Goal: Find specific page/section: Find specific page/section

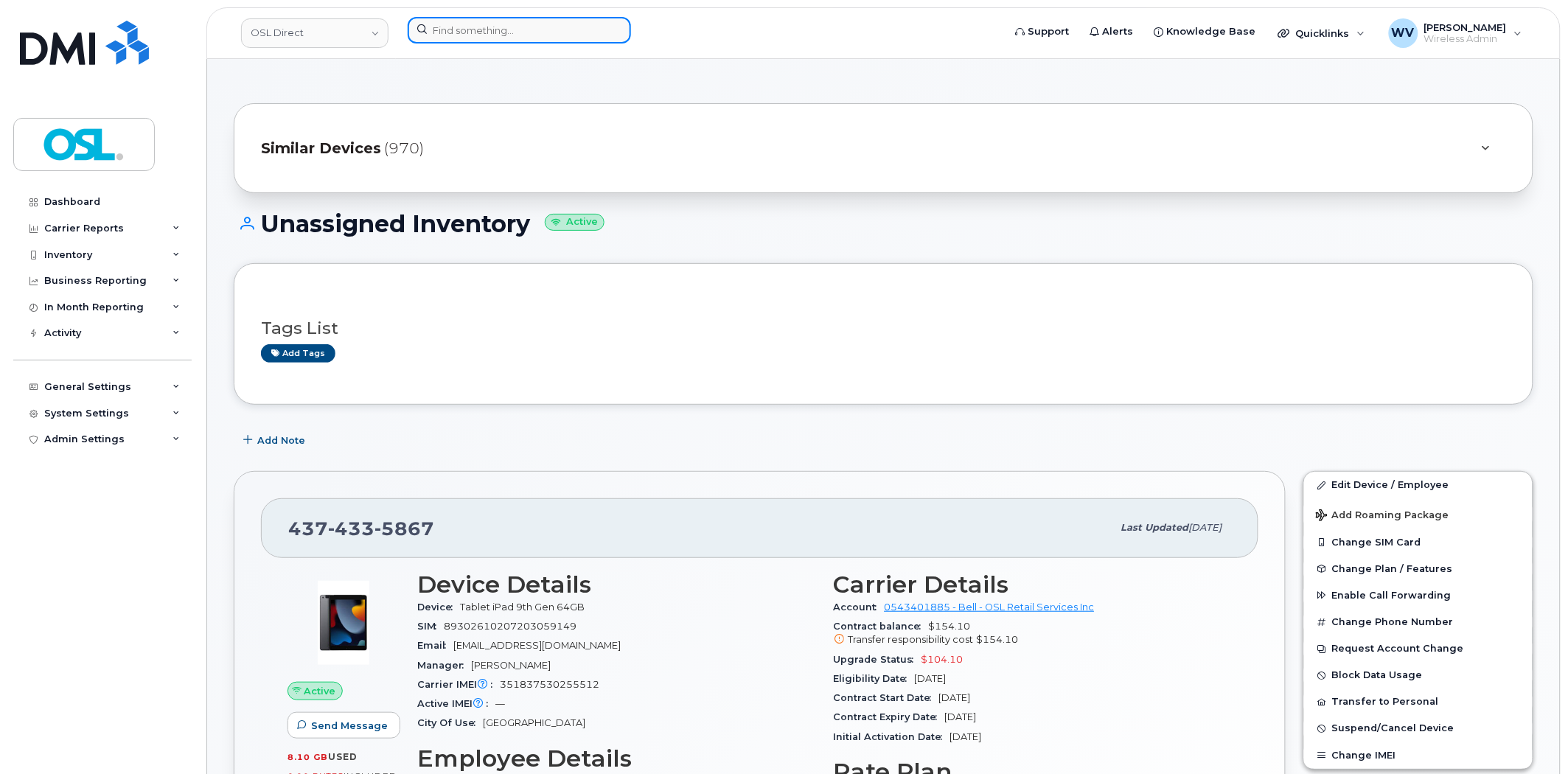
click at [490, 20] on input at bounding box center [519, 30] width 223 height 27
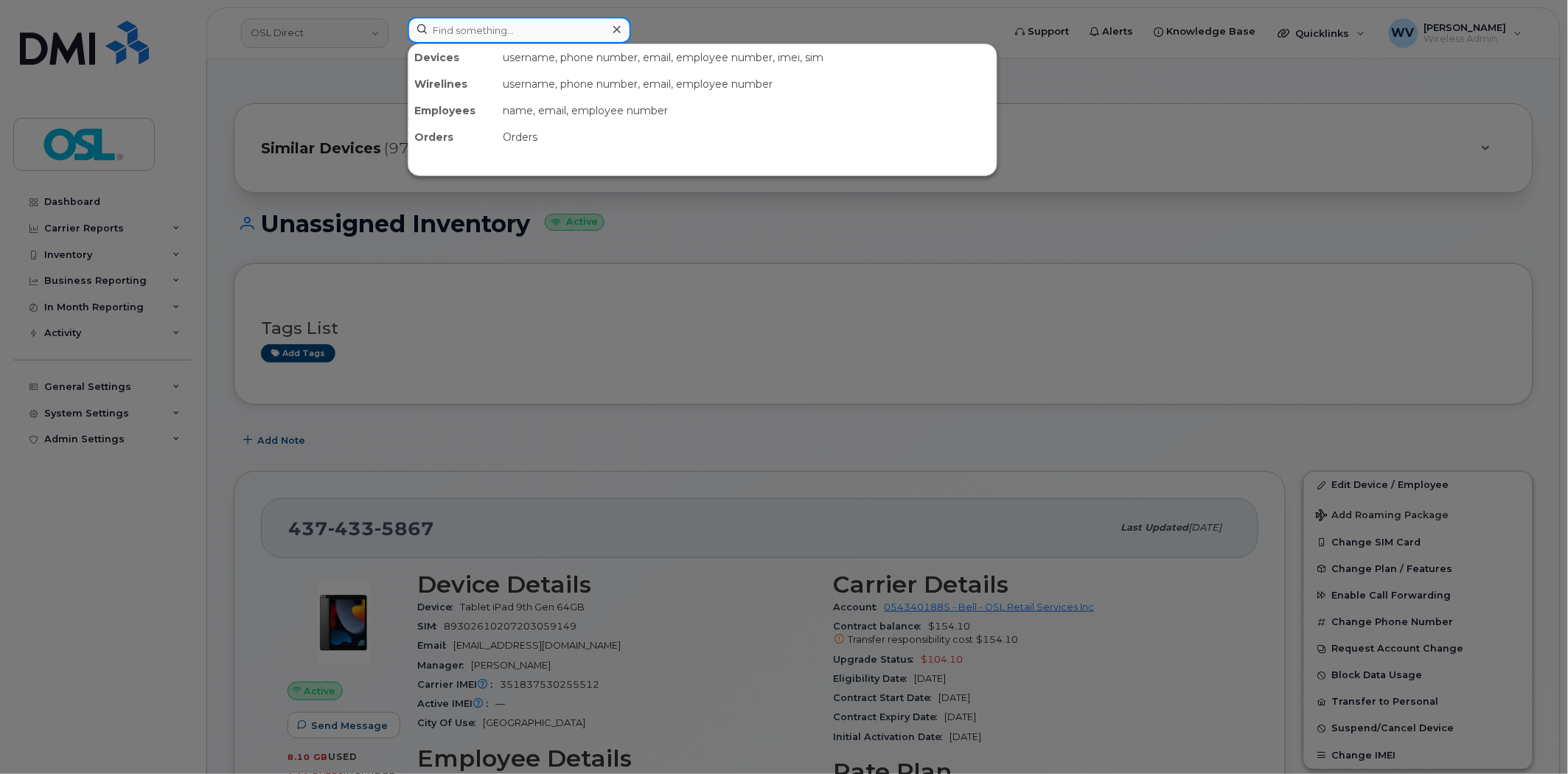
paste input "8195601936"
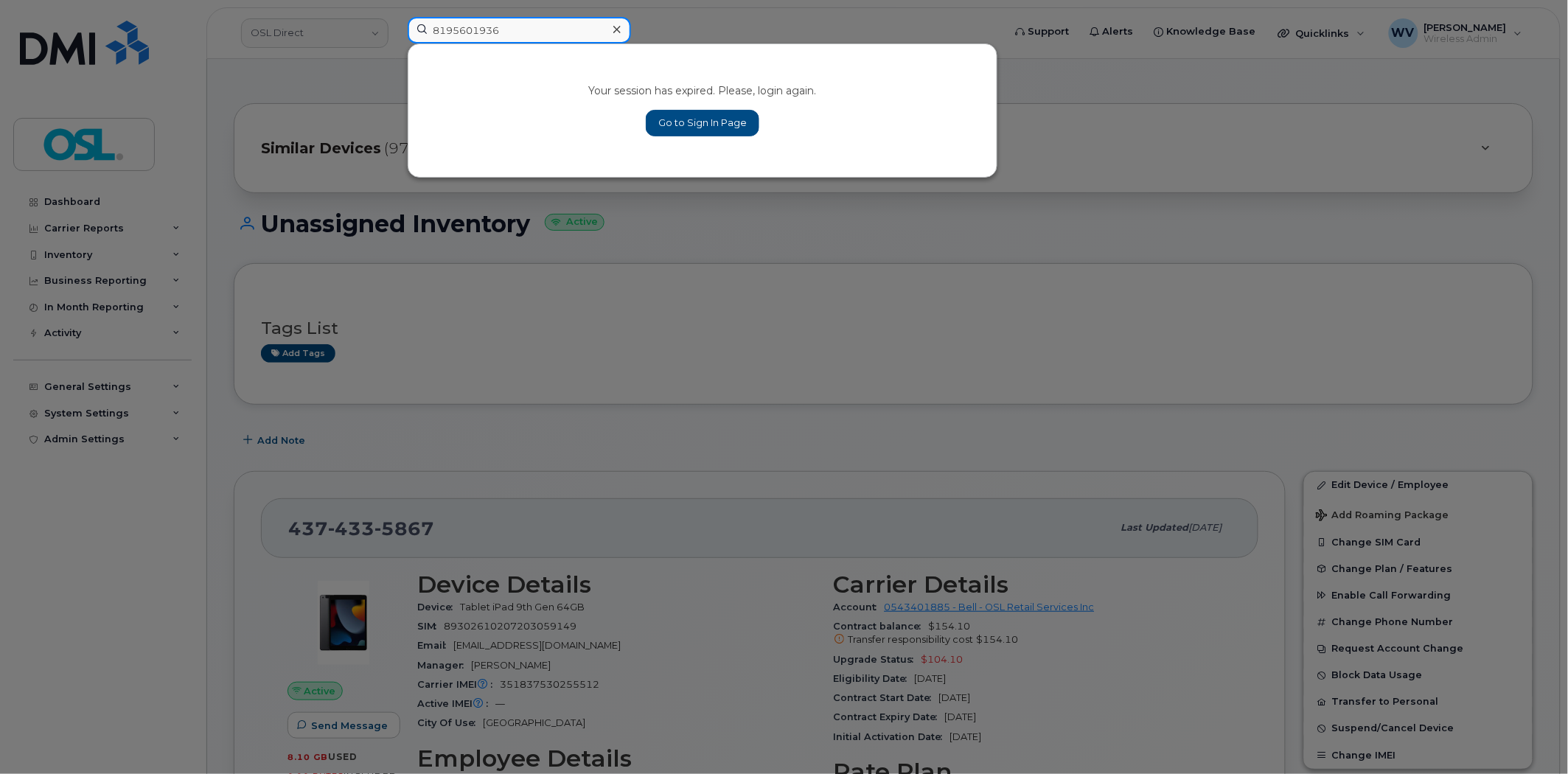
type input "8195601936"
click at [687, 131] on link "Go to Sign In Page" at bounding box center [702, 123] width 113 height 27
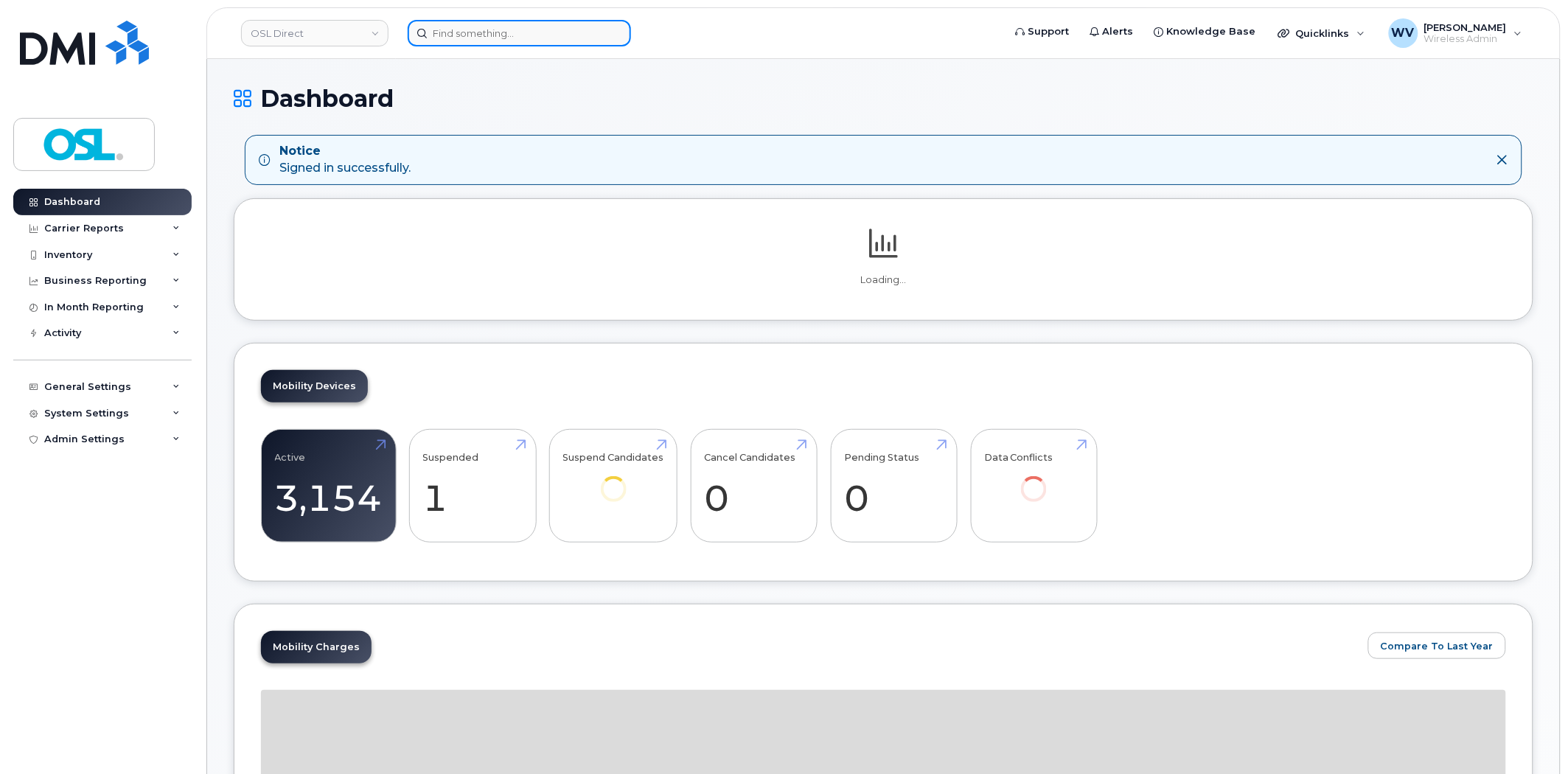
click at [590, 39] on input at bounding box center [519, 33] width 223 height 27
paste input "8195601936"
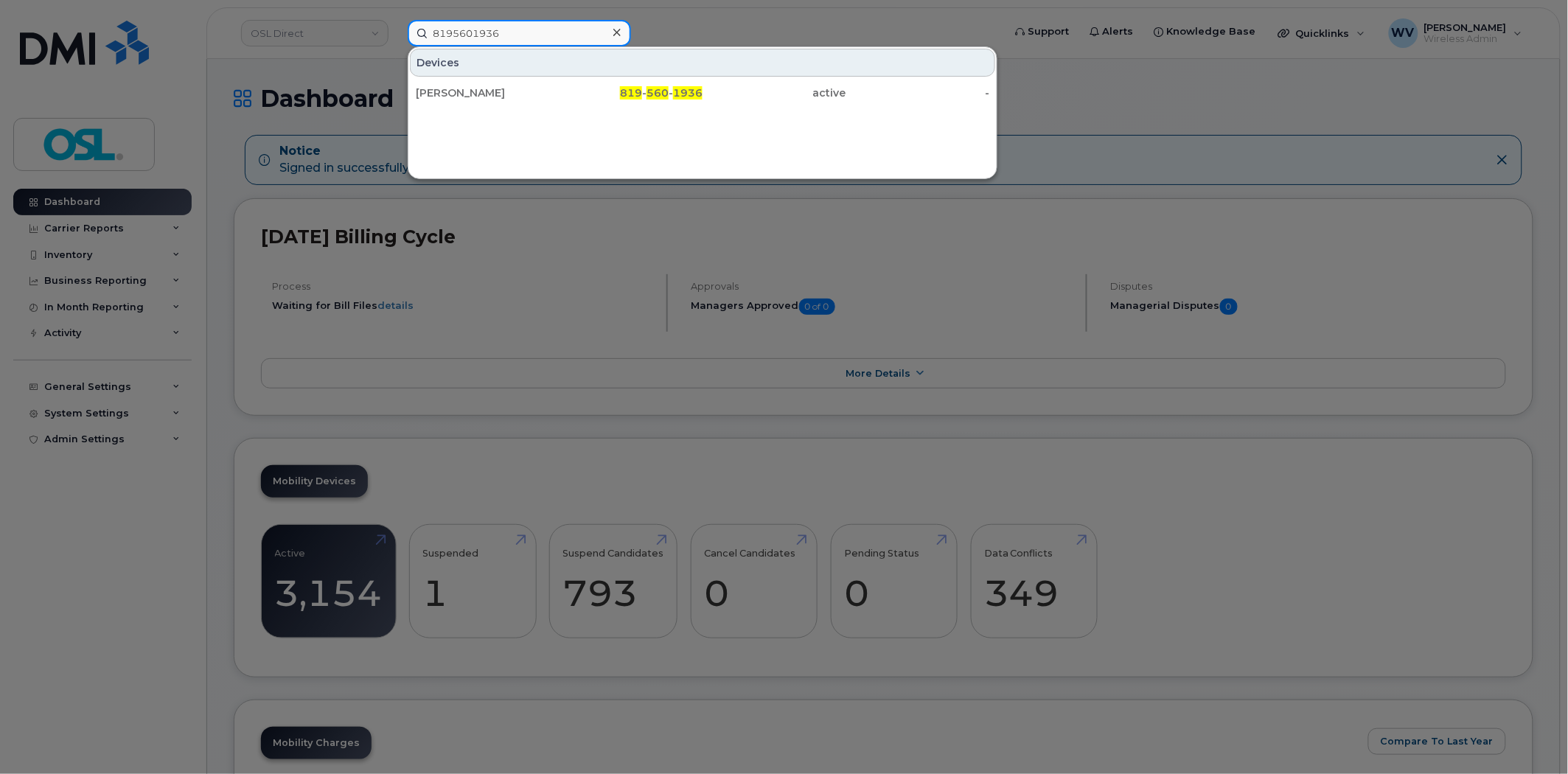
click at [516, 42] on input "8195601936" at bounding box center [519, 33] width 223 height 27
click at [516, 39] on input "8195601936" at bounding box center [519, 33] width 223 height 27
paste input "6619983"
type input "8196619983"
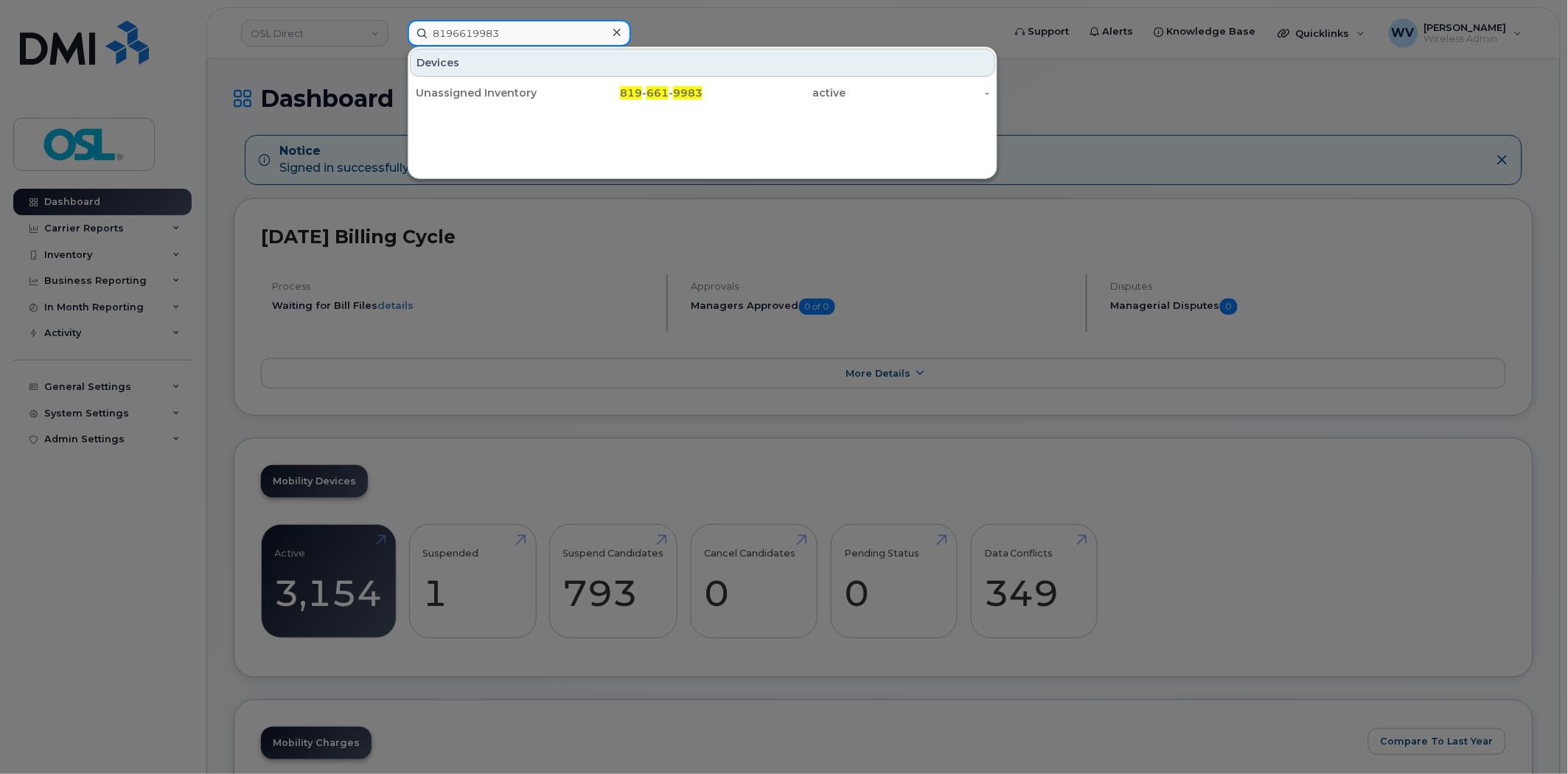
click at [556, 21] on input "8196619983" at bounding box center [519, 33] width 223 height 27
click at [551, 24] on input "8196619983" at bounding box center [519, 33] width 223 height 27
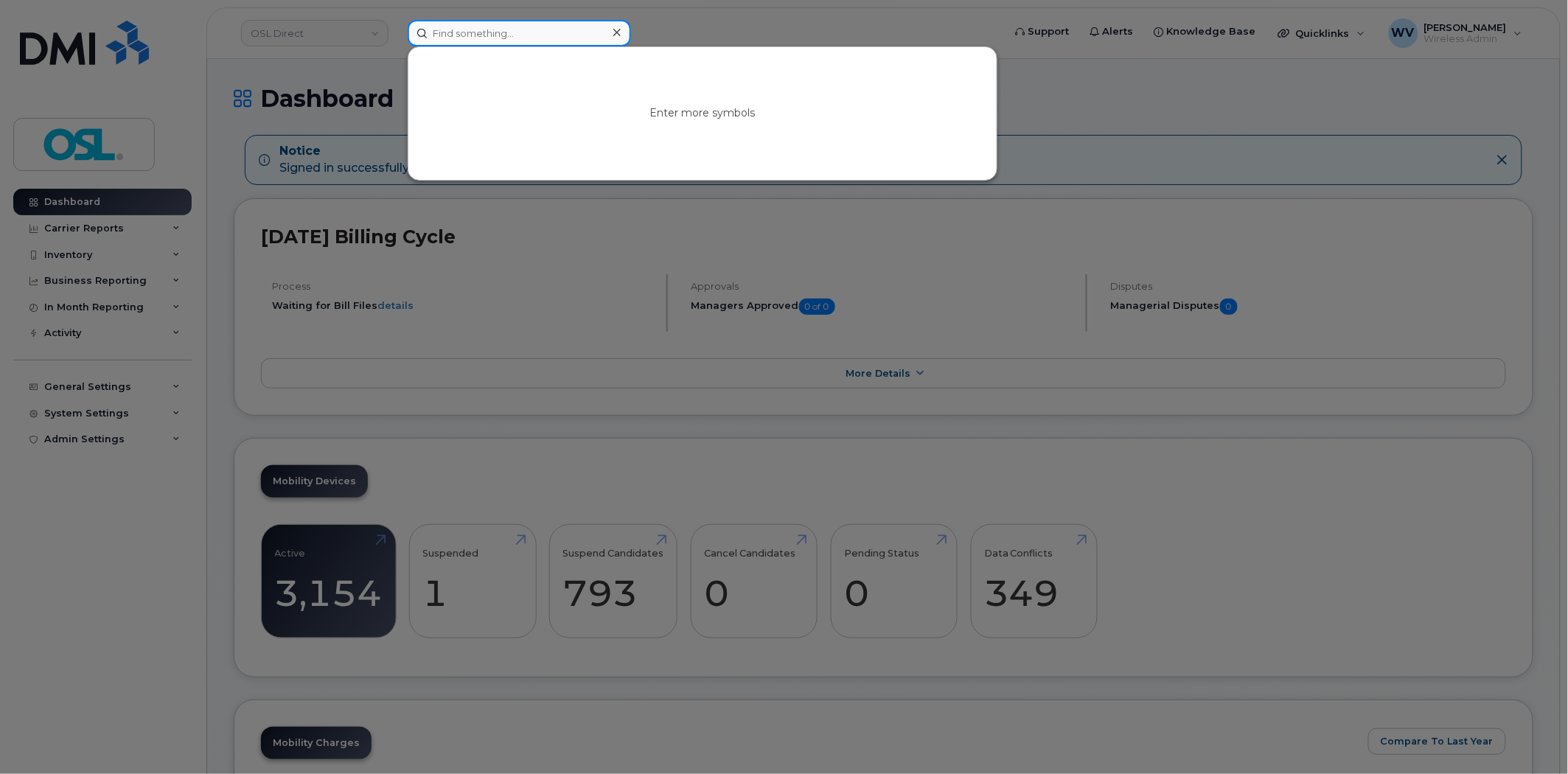
paste input "8193808871"
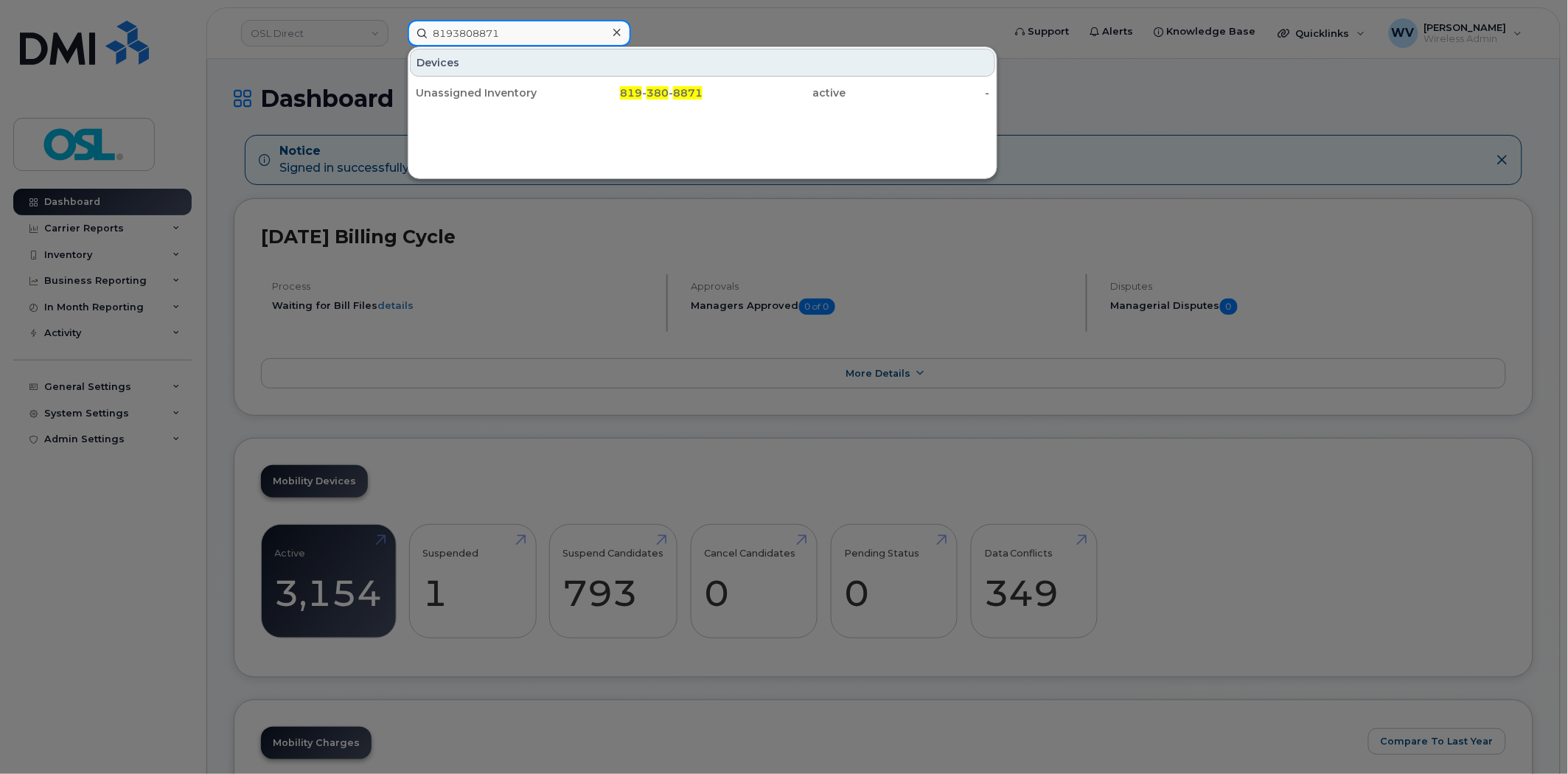
paste input "8193808871"
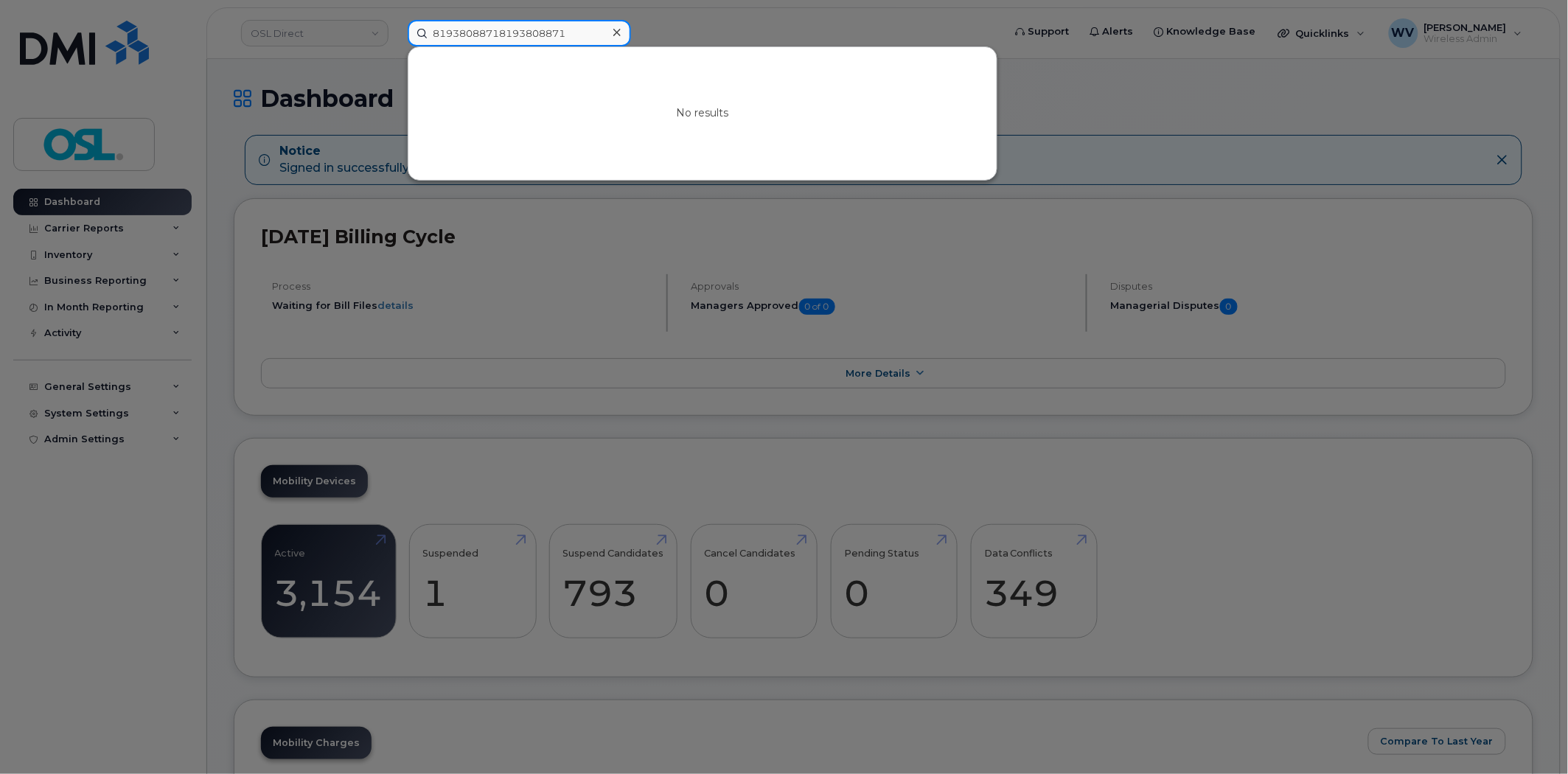
paste input
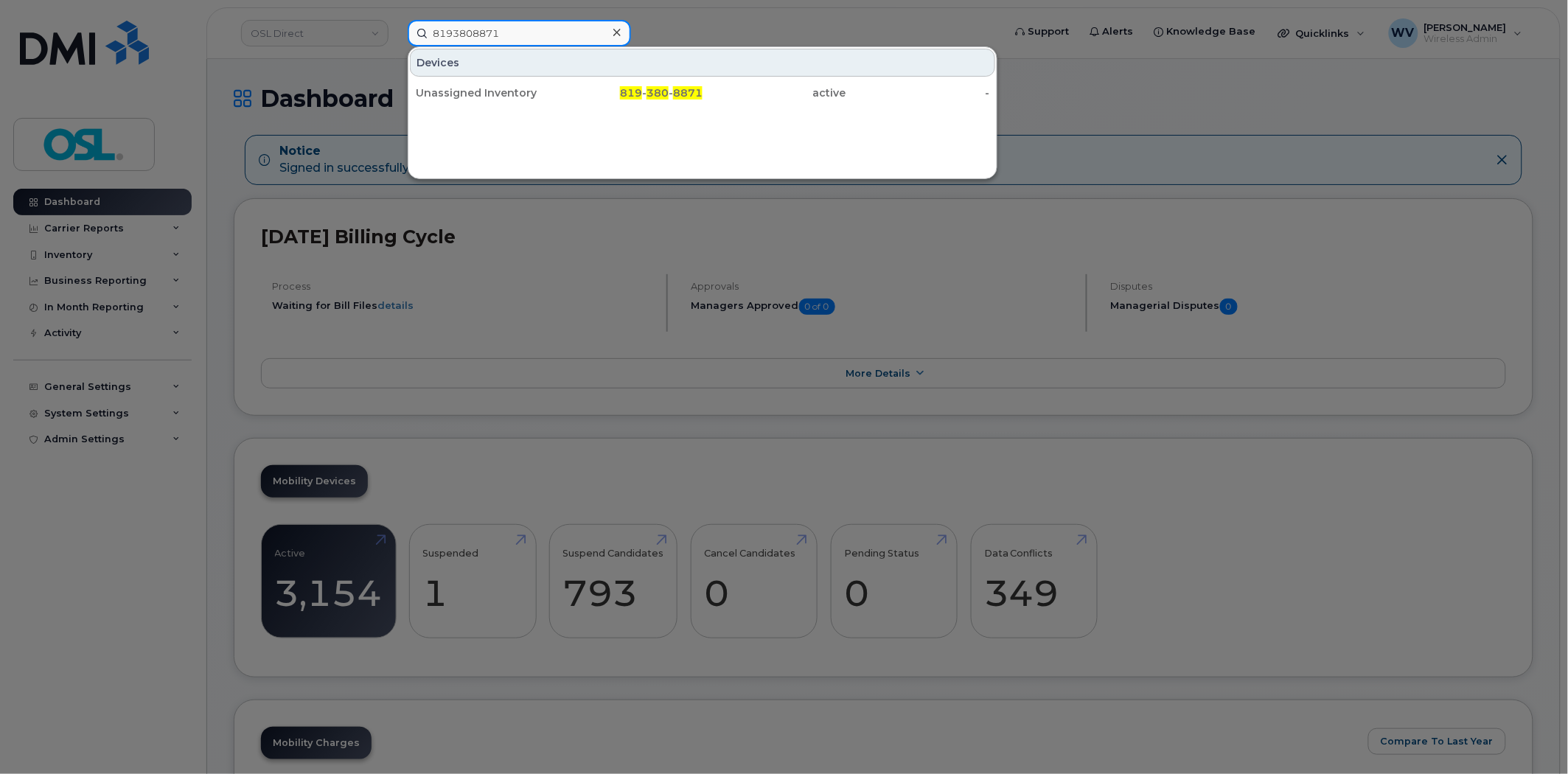
click at [534, 37] on input "8193808871" at bounding box center [519, 33] width 223 height 27
paste input "4524170"
click at [480, 39] on input "8194524170" at bounding box center [519, 33] width 223 height 27
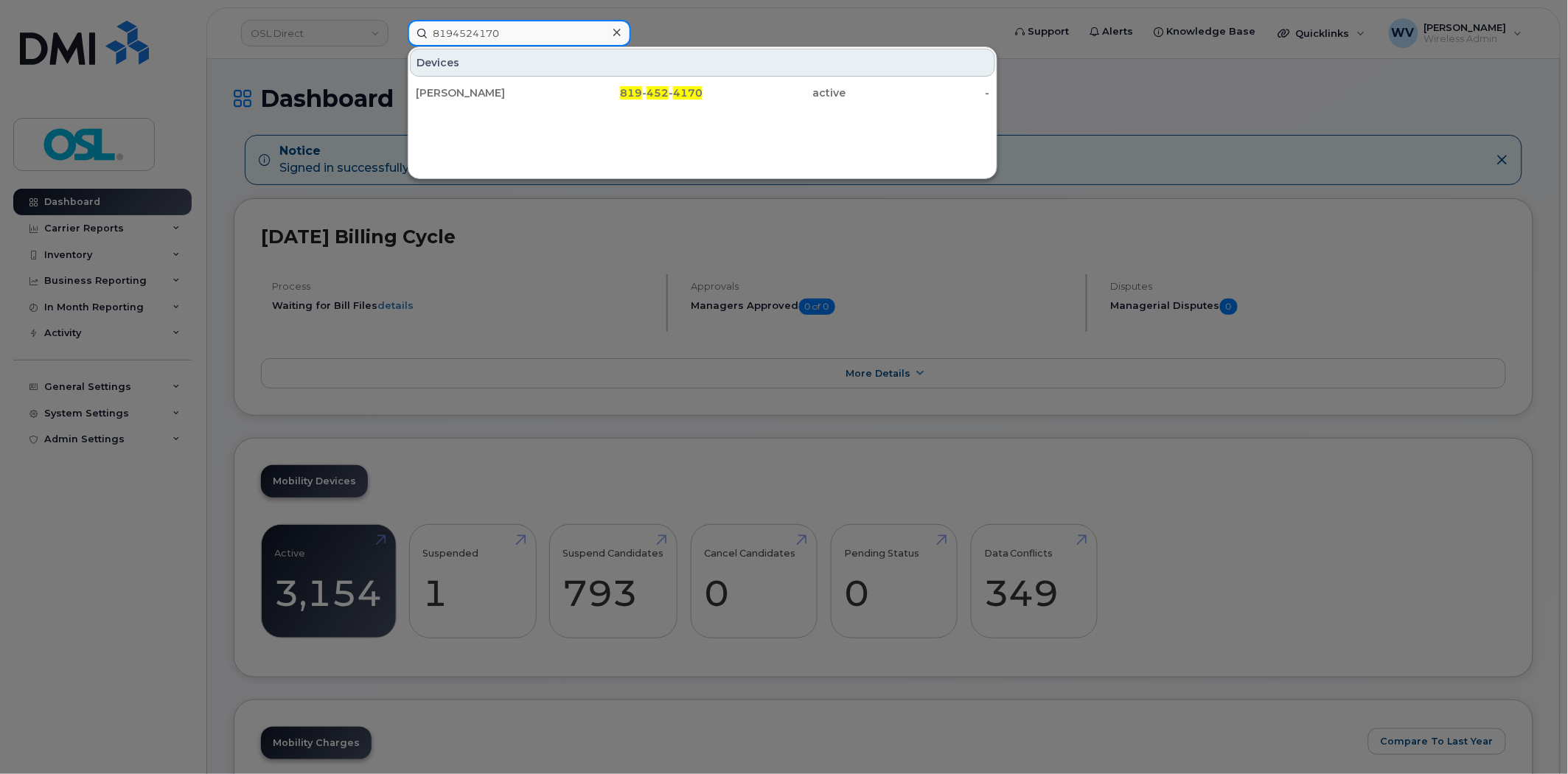
click at [480, 39] on input "8194524170" at bounding box center [519, 33] width 223 height 27
paste input "570686"
click at [556, 29] on input "8195706860" at bounding box center [519, 33] width 223 height 27
paste input "13472"
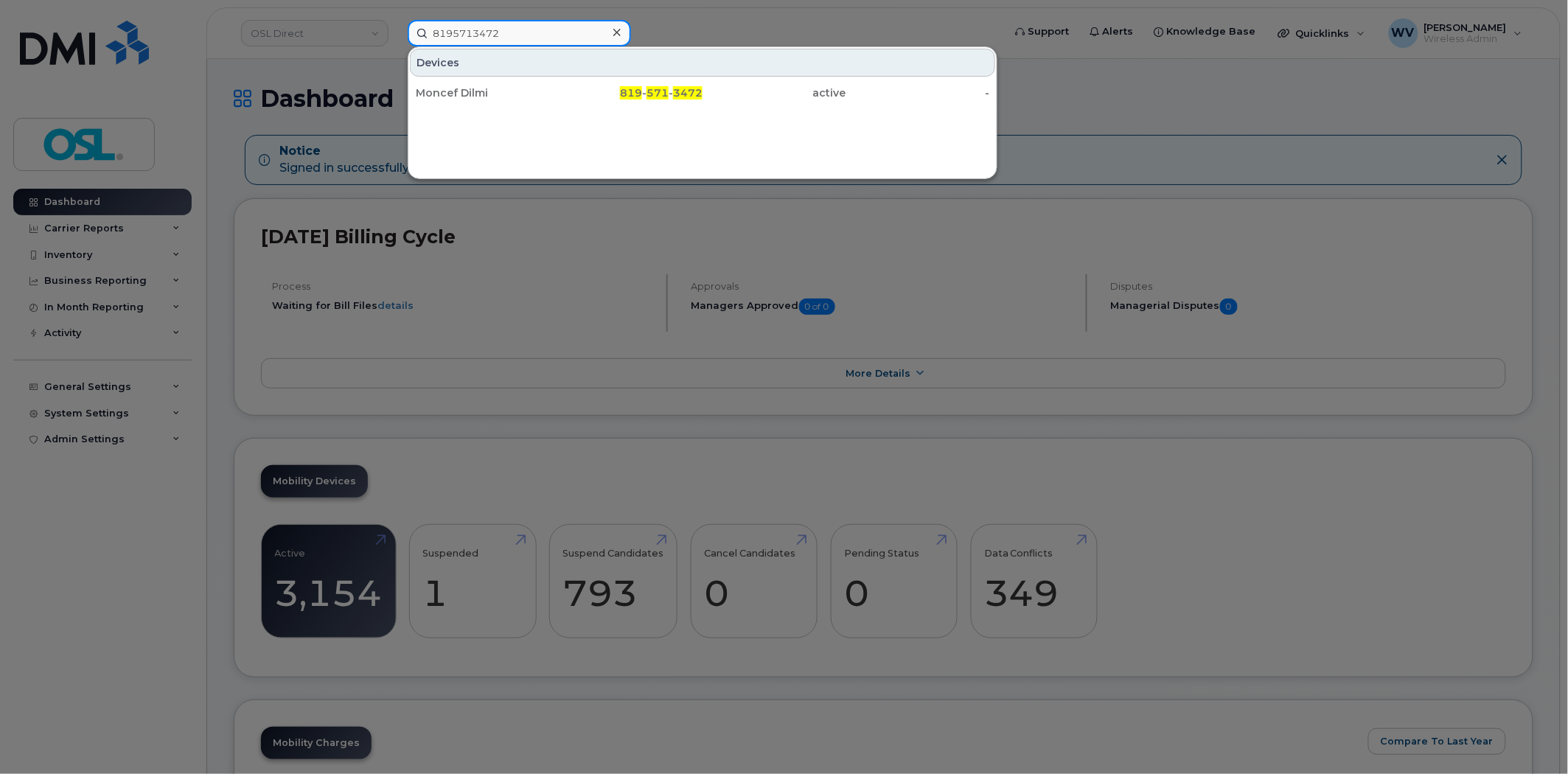
click at [474, 32] on input "8195713472" at bounding box center [519, 33] width 223 height 27
paste input "89246"
click at [474, 32] on input "8195713472" at bounding box center [519, 33] width 223 height 27
click at [541, 25] on input "8195789246" at bounding box center [519, 33] width 223 height 27
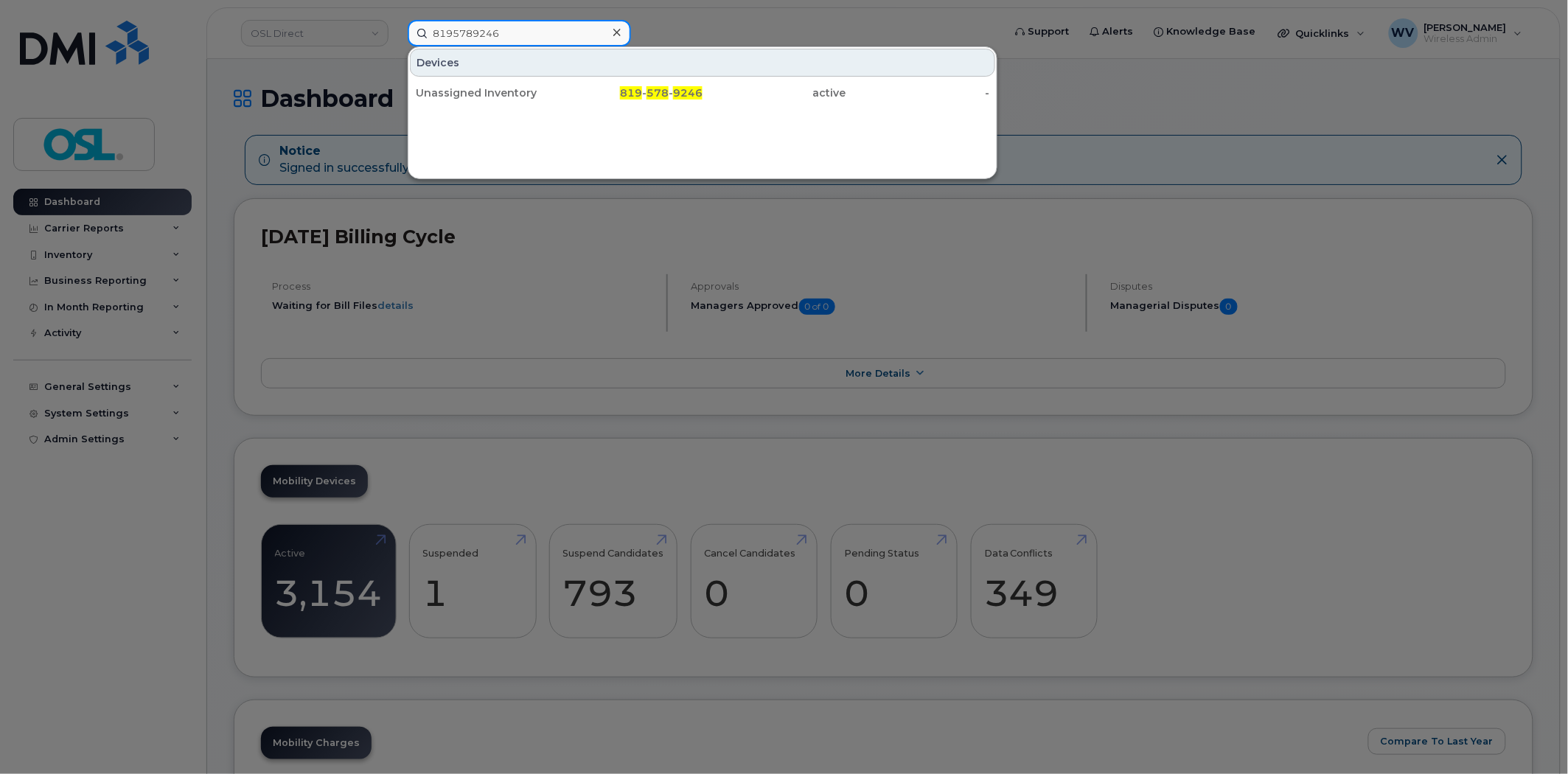
click at [541, 25] on input "8195789246" at bounding box center [519, 33] width 223 height 27
paste input "2446195"
click at [501, 38] on input "8192446195" at bounding box center [519, 33] width 223 height 27
click at [497, 37] on input "8192446195" at bounding box center [519, 33] width 223 height 27
paste input "8196617483"
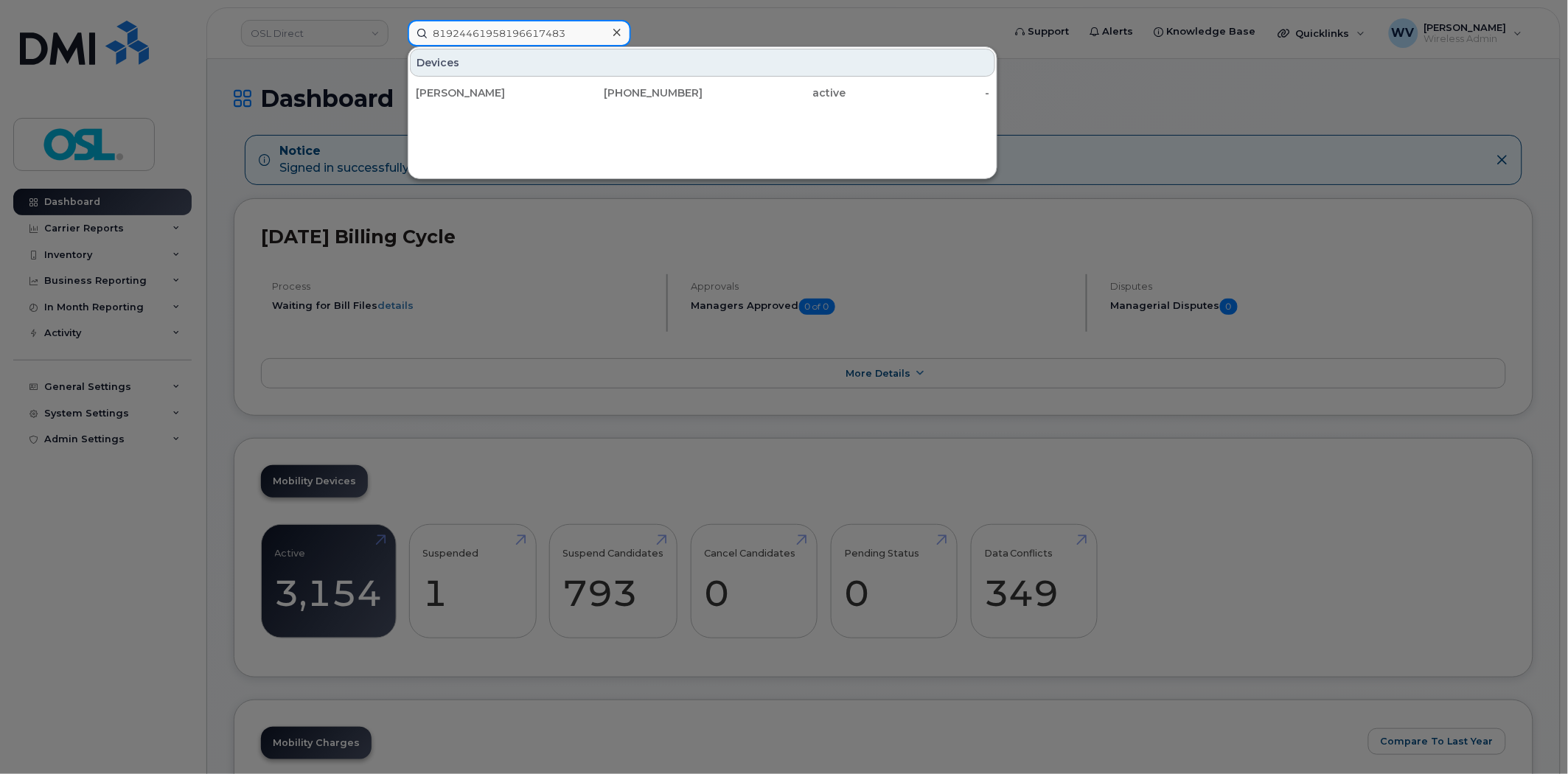
click at [497, 37] on input "81924461958196617483" at bounding box center [519, 33] width 223 height 27
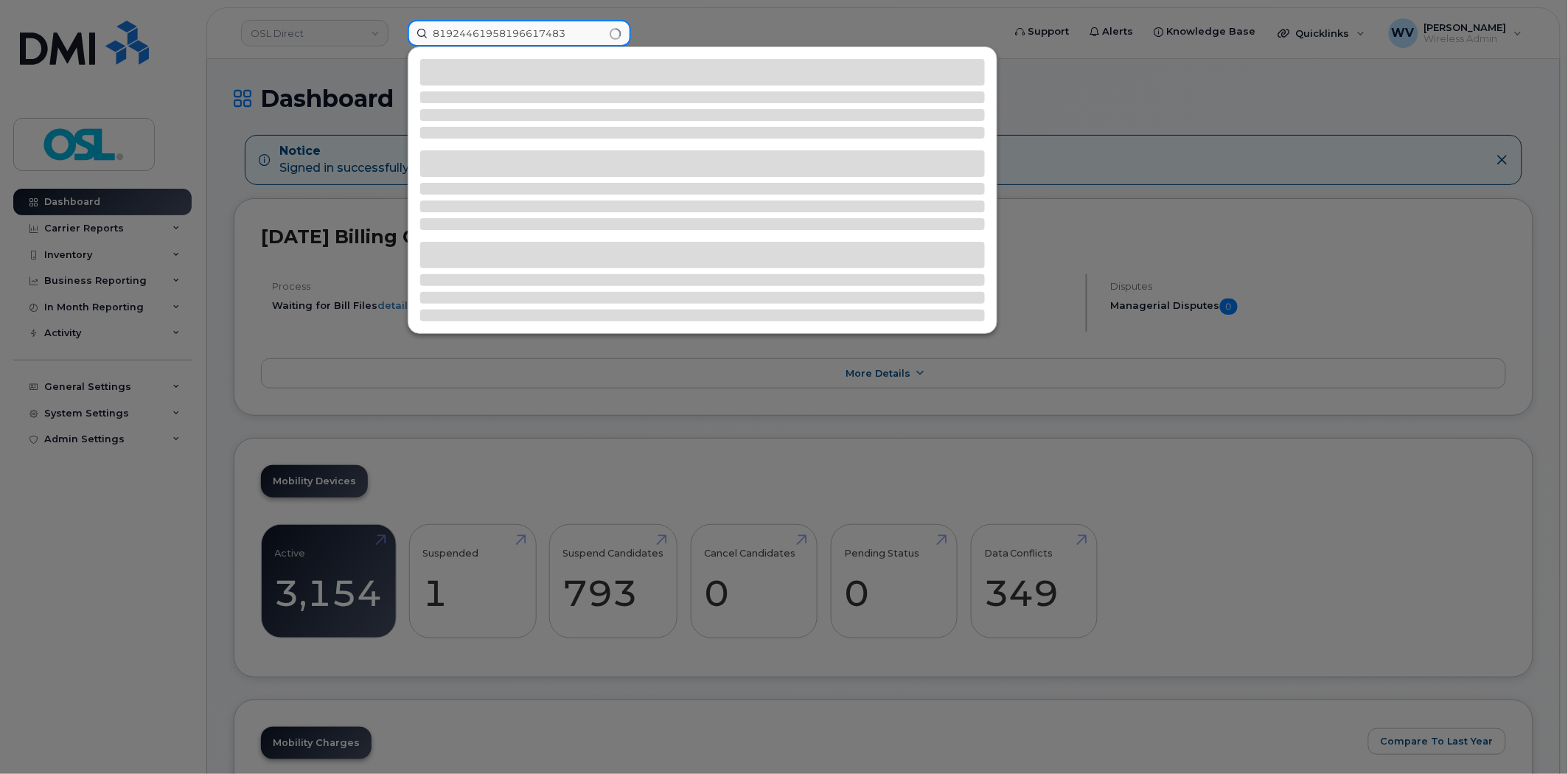
paste input
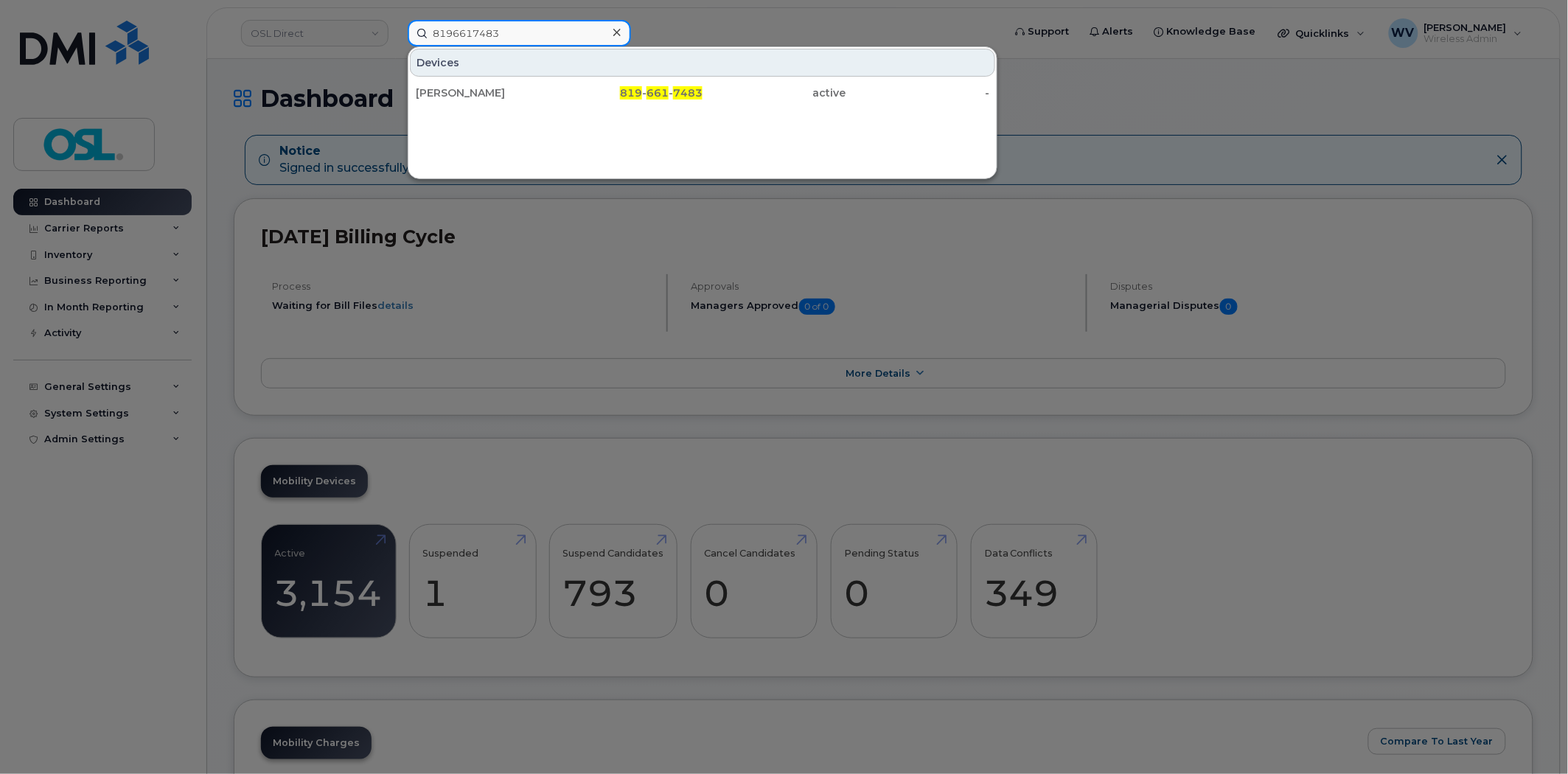
click at [561, 25] on input "8196617483" at bounding box center [519, 33] width 223 height 27
paste input "796150"
click at [512, 32] on input "8196796150" at bounding box center [519, 33] width 223 height 27
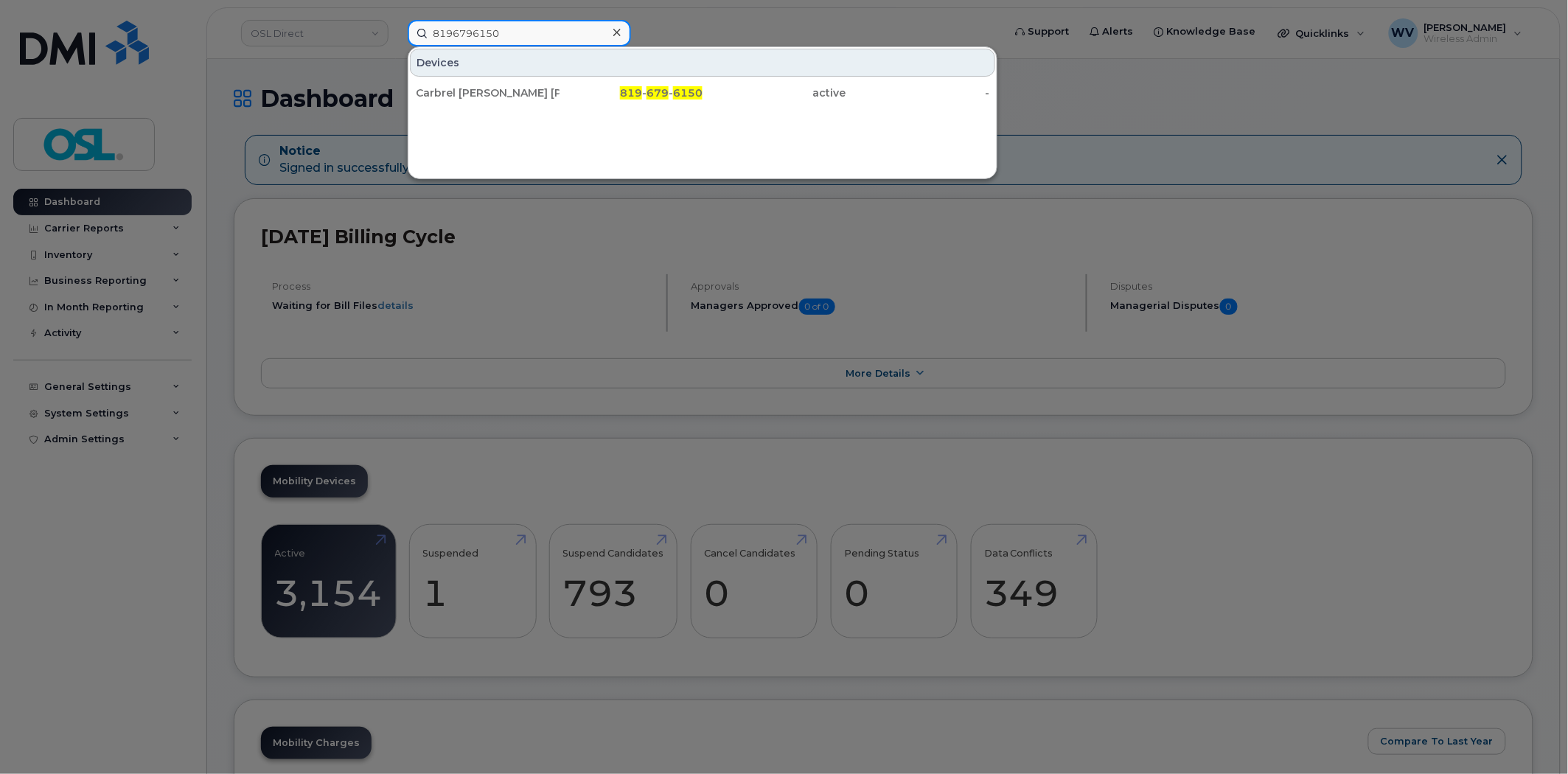
paste input "5783804"
click at [483, 25] on input "8195783804" at bounding box center [519, 33] width 223 height 27
paste input "6796150"
click at [546, 42] on input "8196796150" at bounding box center [519, 33] width 223 height 27
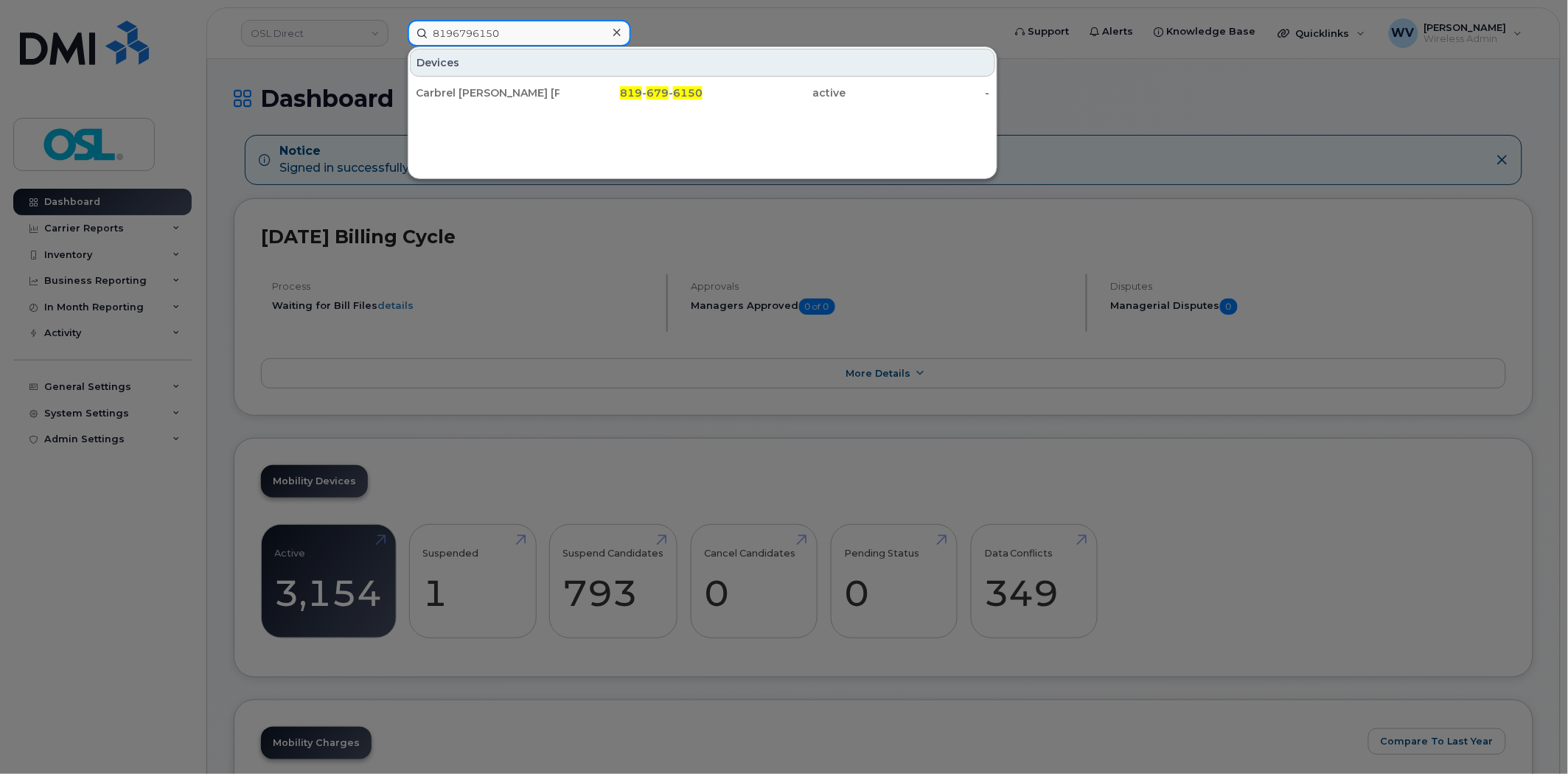
click at [546, 42] on input "8196796150" at bounding box center [519, 33] width 223 height 27
paste input "2123875"
type input "8192123875"
